Goal: Task Accomplishment & Management: Manage account settings

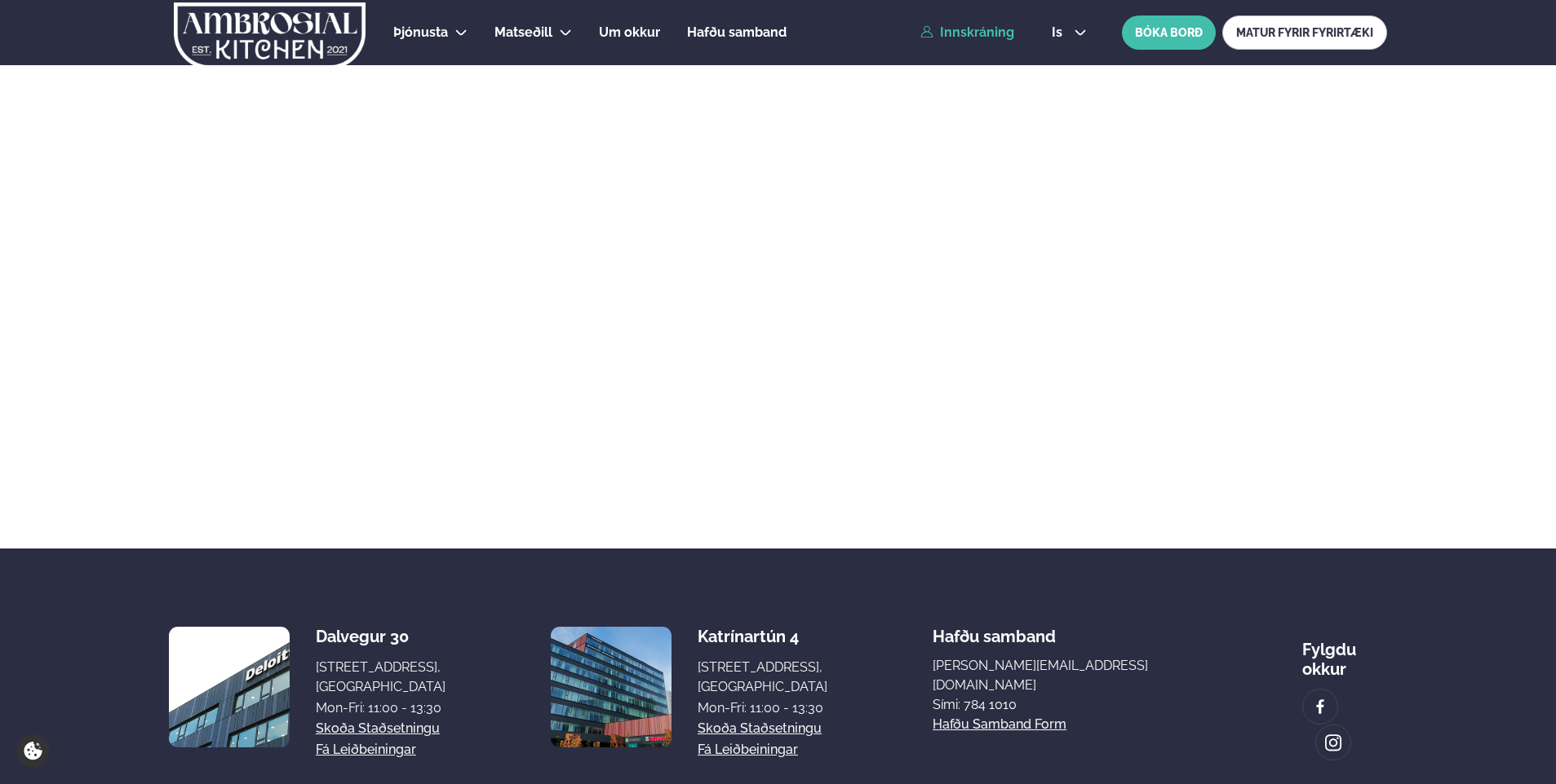
click at [994, 33] on link "Innskráning" at bounding box center [966, 32] width 93 height 15
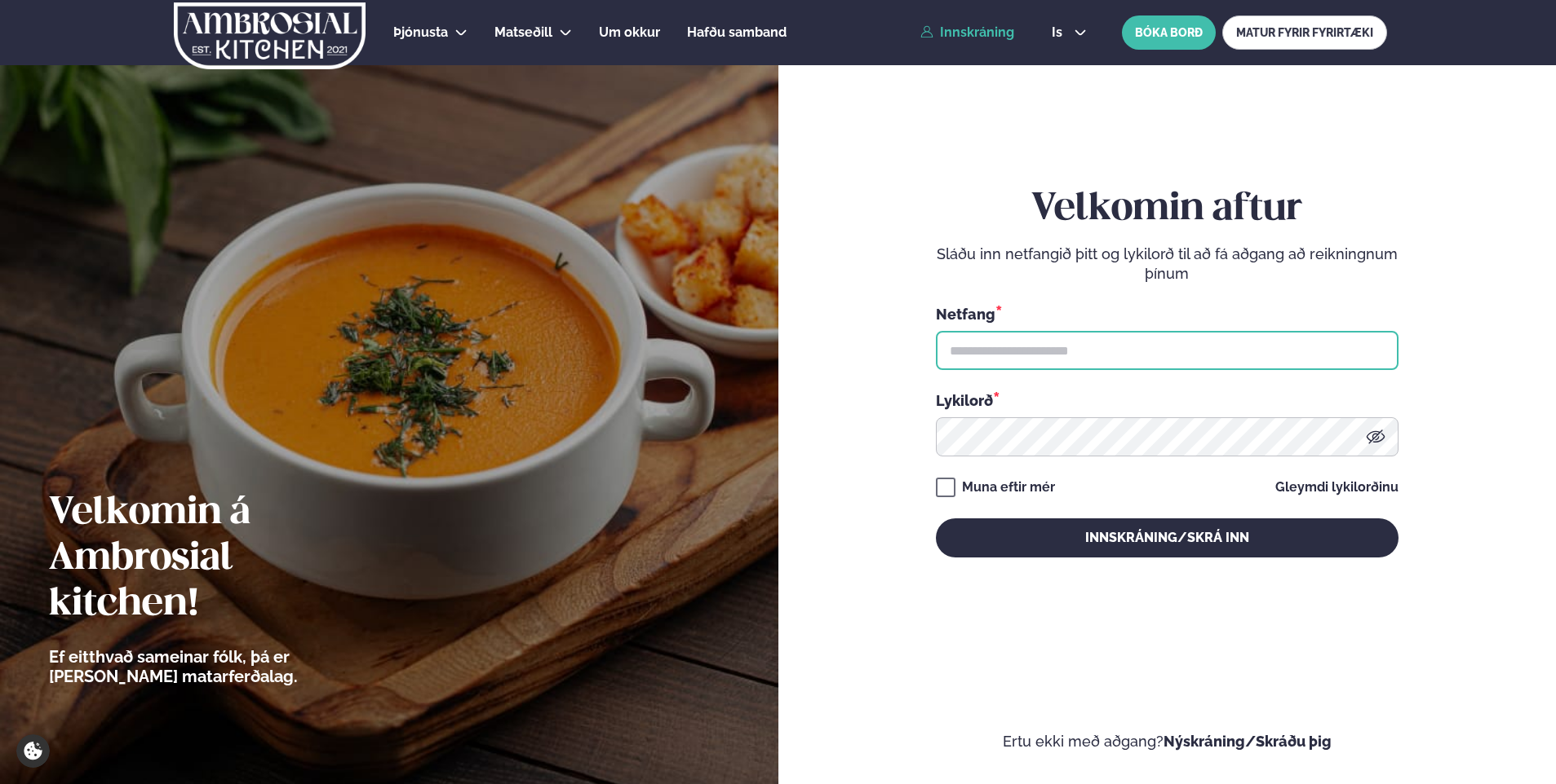
type input "**********"
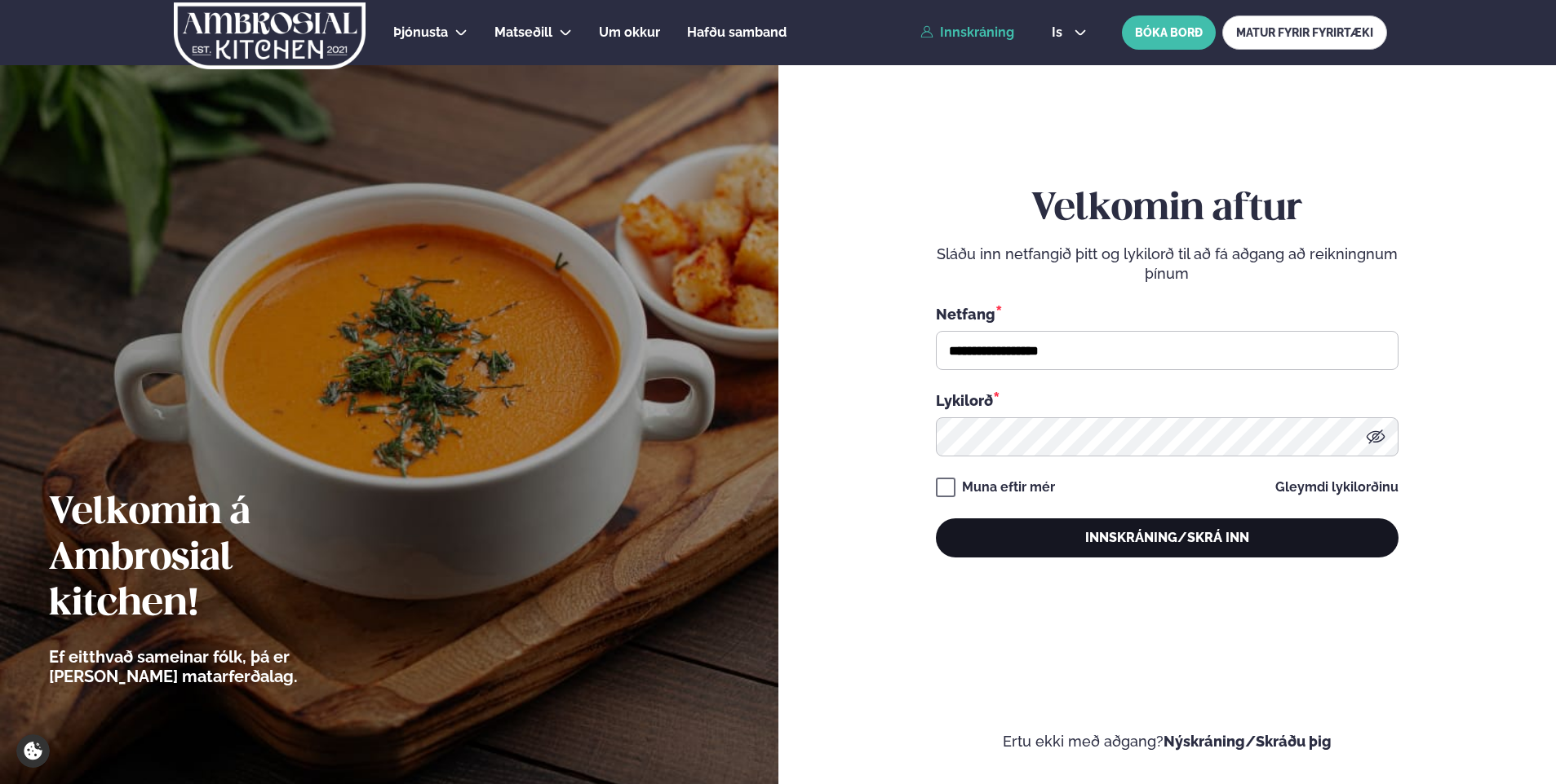
click at [1097, 529] on button "Innskráning/Skrá inn" at bounding box center [1166, 538] width 462 height 39
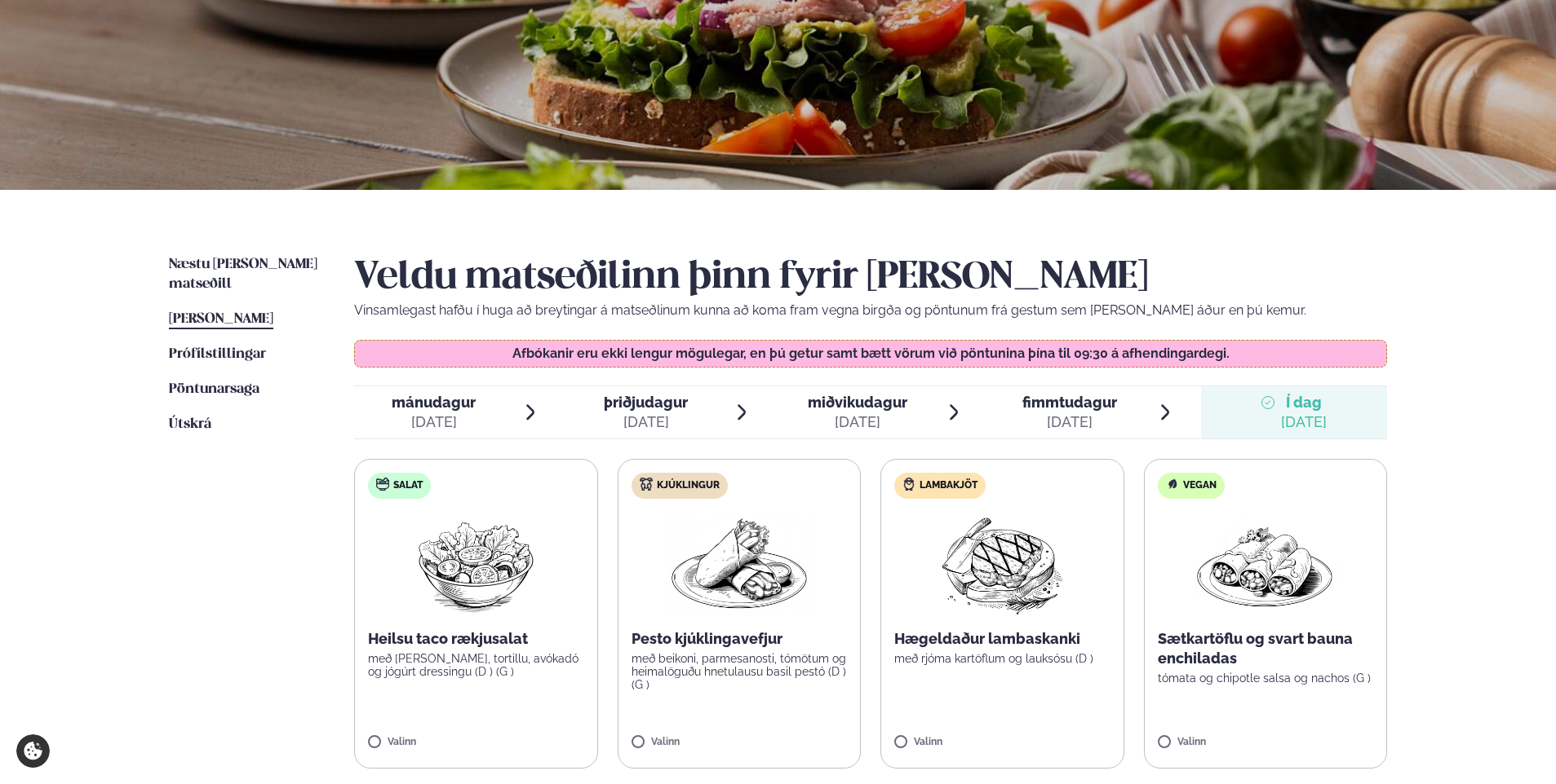
scroll to position [244, 0]
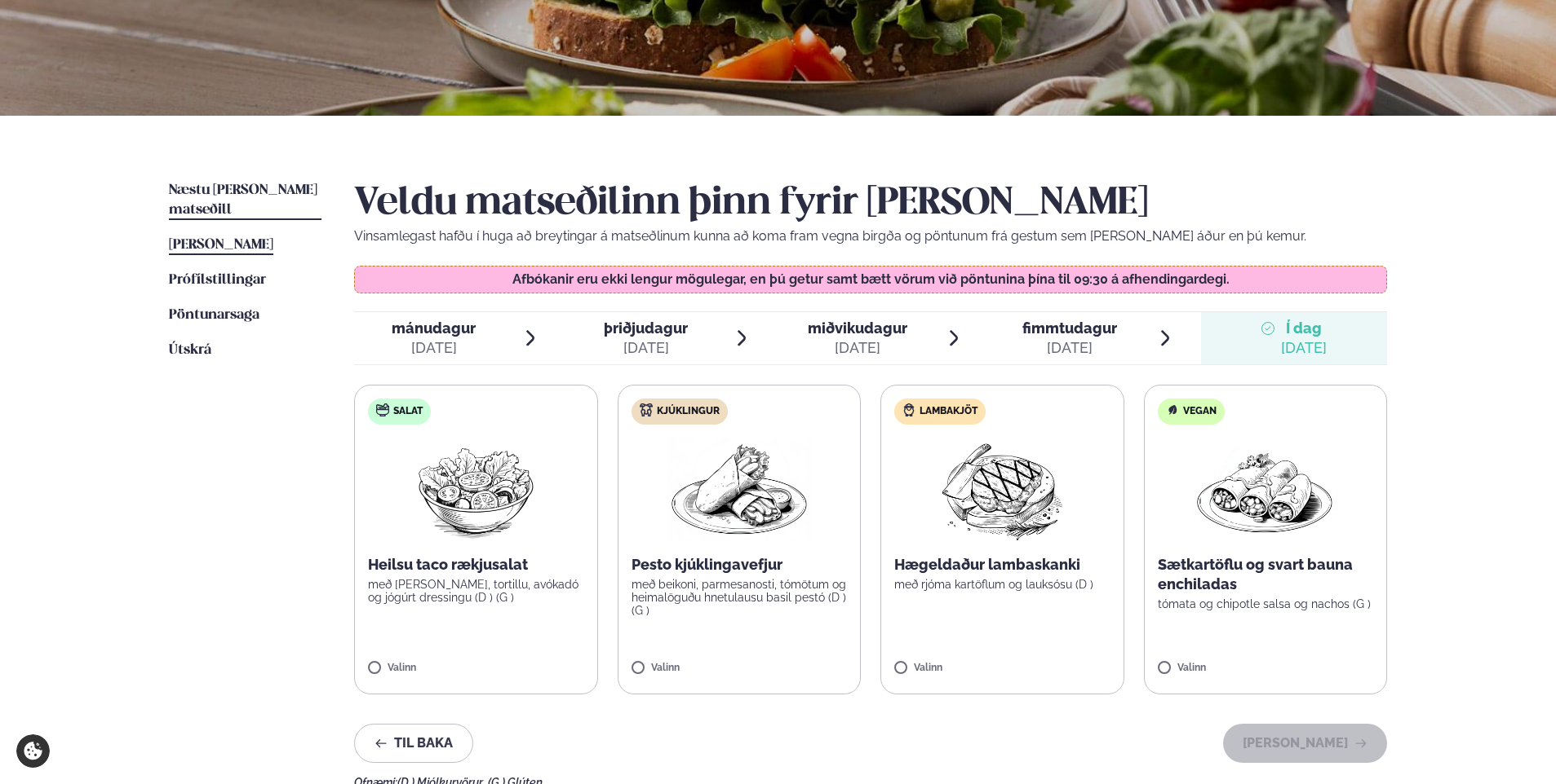
click at [214, 191] on span "Næstu [PERSON_NAME] matseðill" at bounding box center [243, 201] width 148 height 34
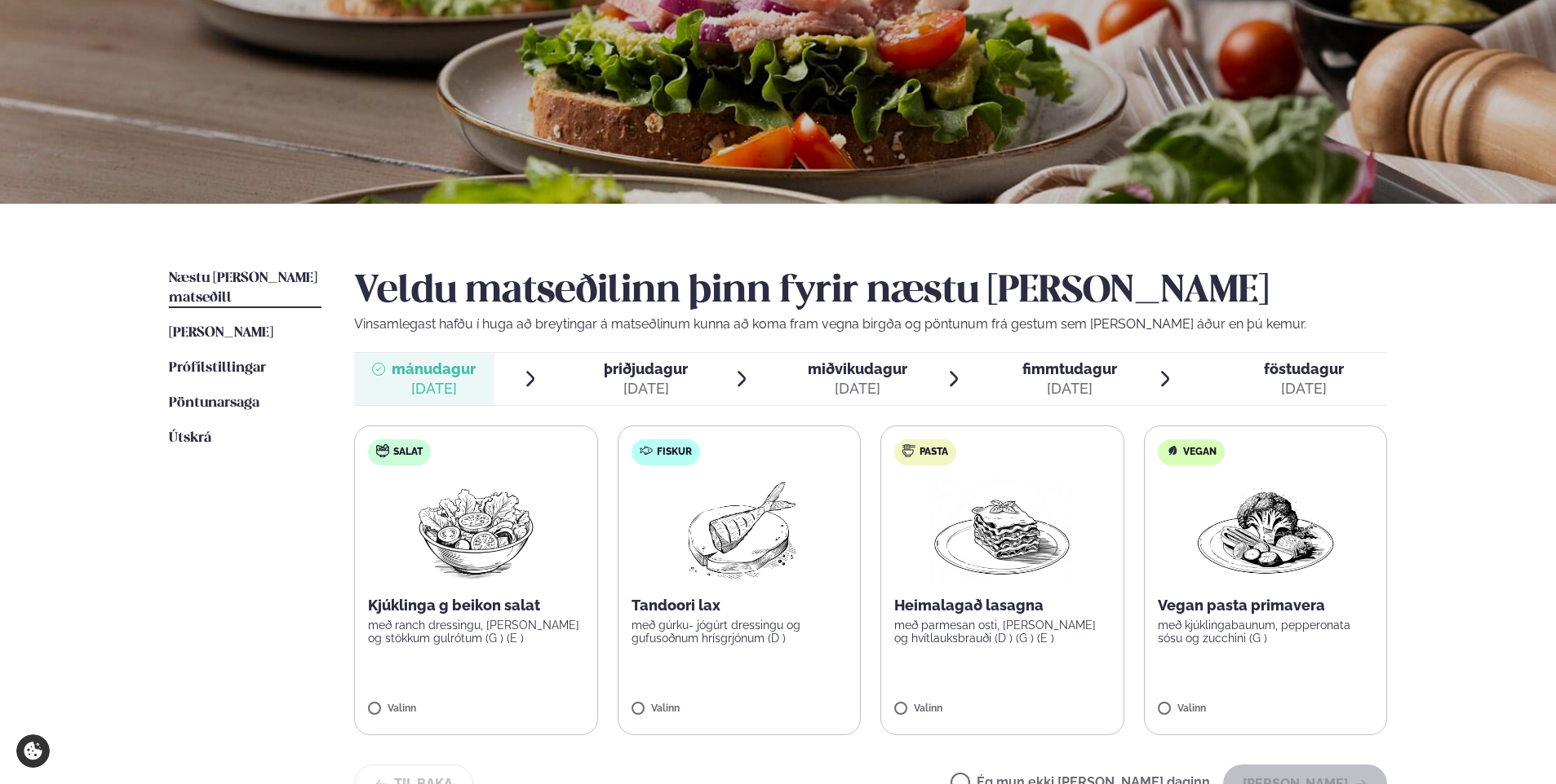
scroll to position [163, 0]
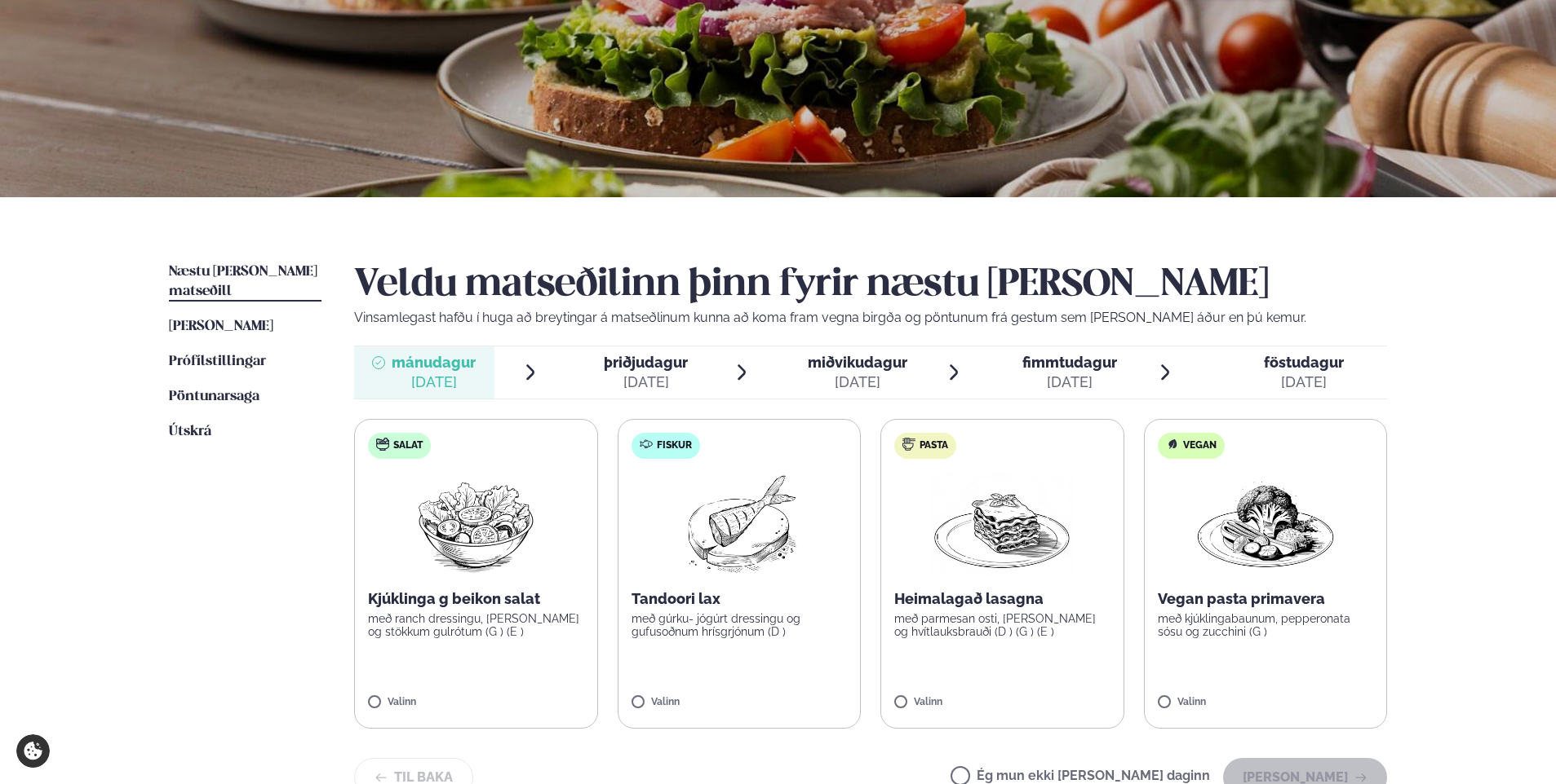
click at [630, 361] on span "þriðjudagur" at bounding box center [645, 362] width 85 height 17
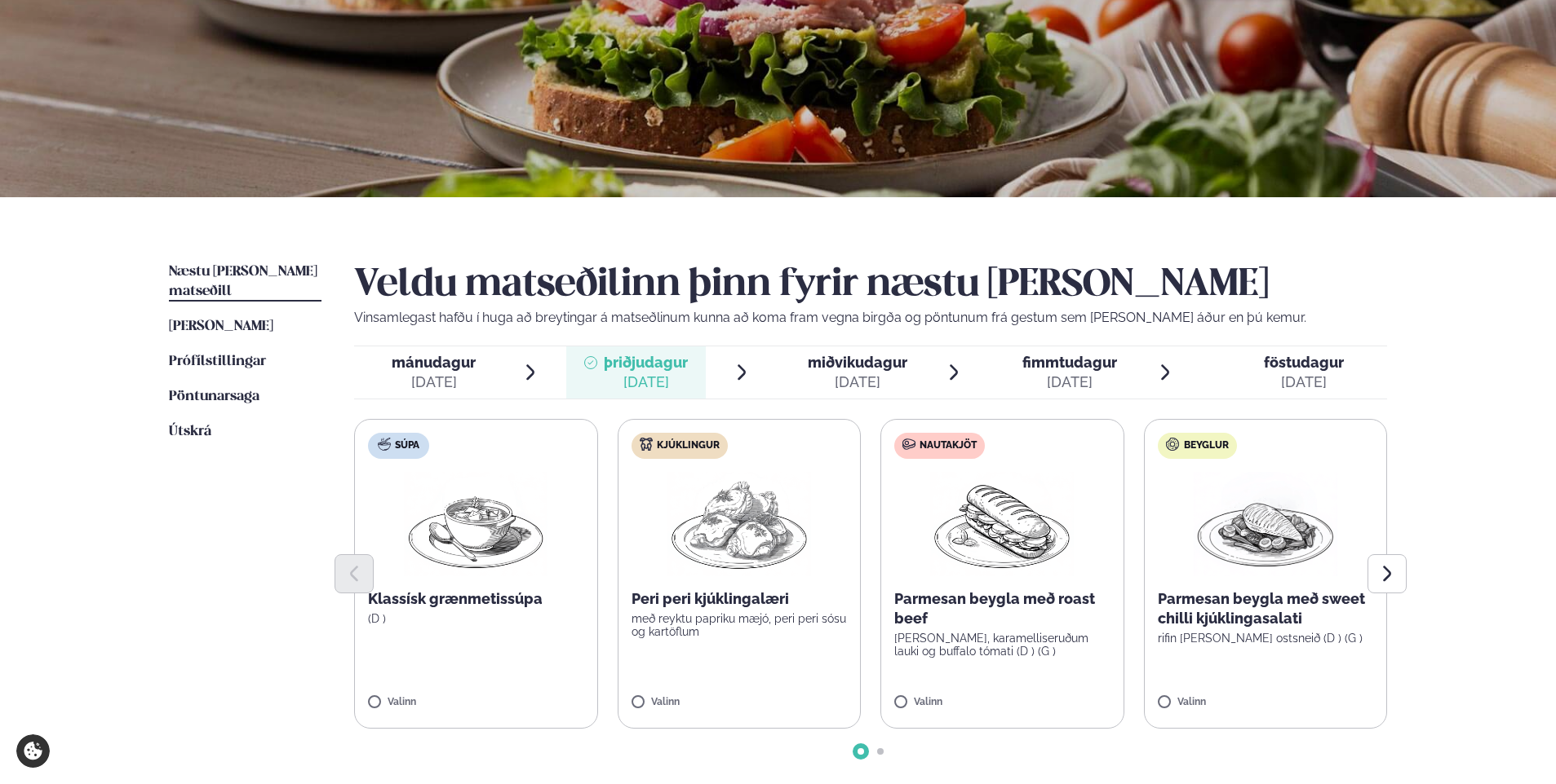
scroll to position [244, 0]
